Goal: Information Seeking & Learning: Learn about a topic

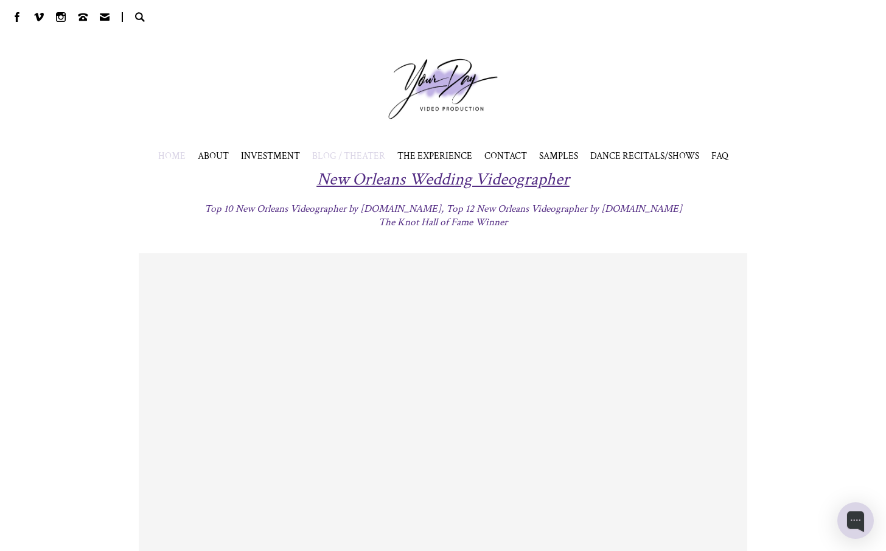
click at [318, 155] on span "BLOG / THEATER" at bounding box center [348, 156] width 73 height 12
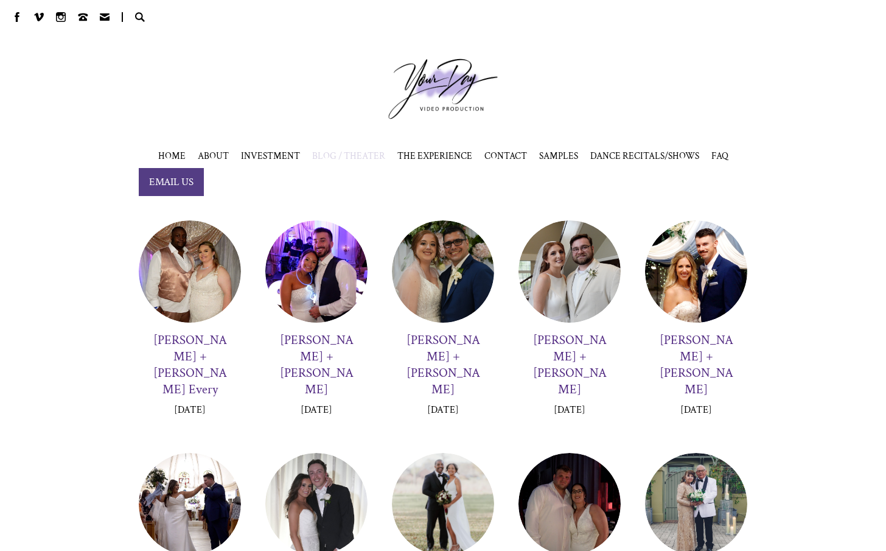
click at [443, 79] on picture at bounding box center [443, 88] width 146 height 97
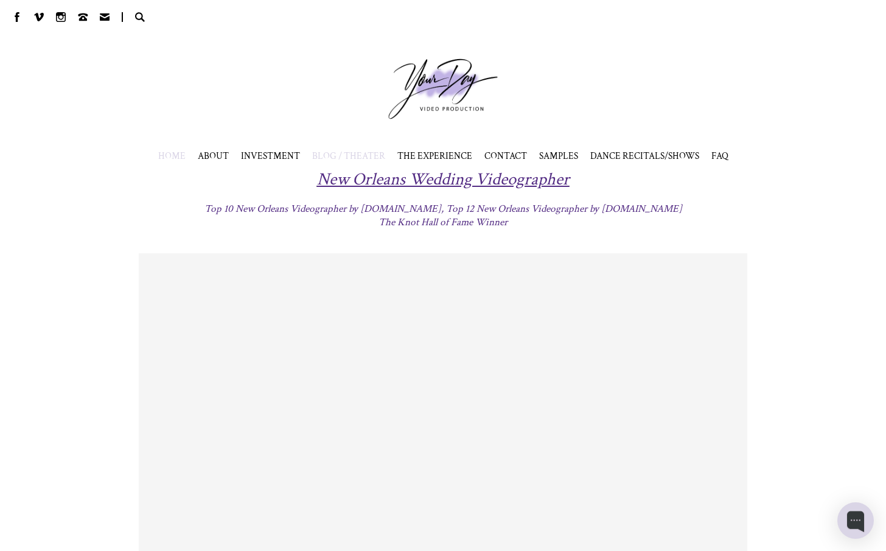
click at [358, 157] on span "BLOG / THEATER" at bounding box center [348, 156] width 73 height 12
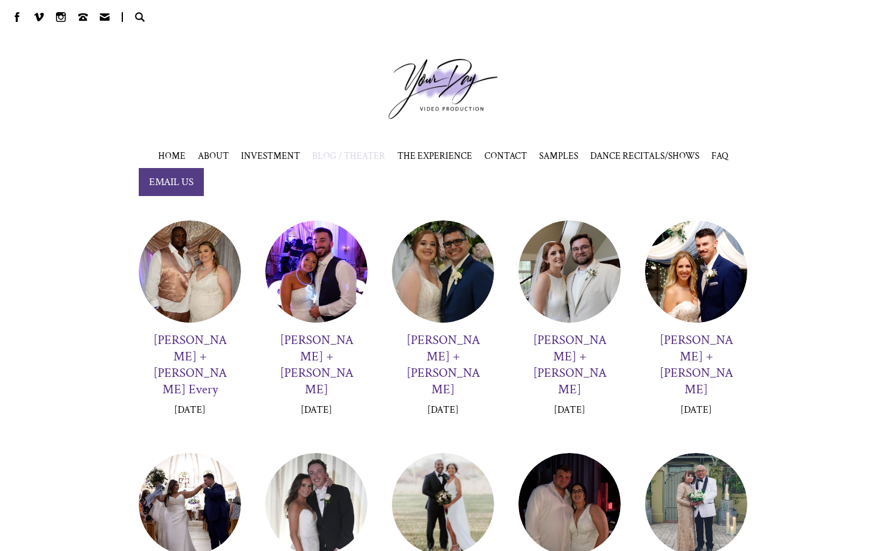
click at [206, 265] on div at bounding box center [190, 271] width 102 height 102
